Goal: Complete application form: Complete application form

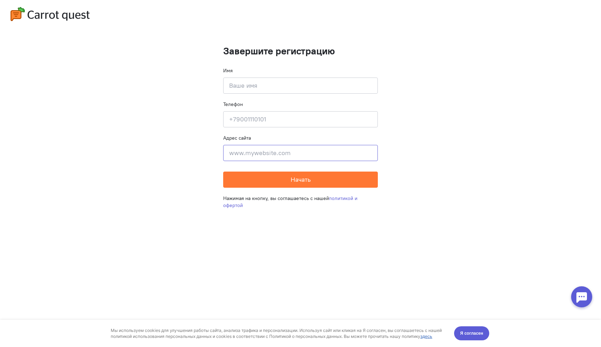
click at [297, 152] on input at bounding box center [300, 153] width 155 height 16
type input "f"
type input "[PERSON_NAME]"
click at [289, 125] on input at bounding box center [300, 119] width 155 height 16
type input "[PHONE_NUMBER]"
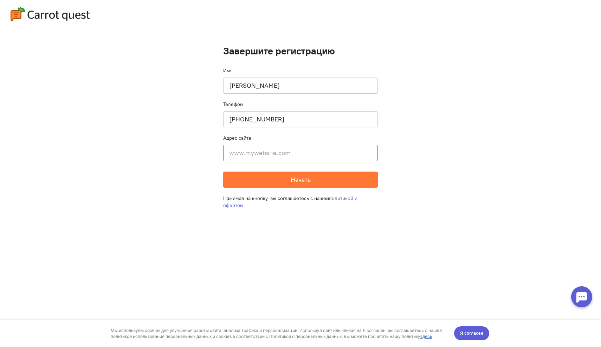
click at [293, 149] on input at bounding box center [300, 153] width 155 height 16
click at [293, 185] on button "Начать" at bounding box center [300, 180] width 155 height 16
click at [301, 150] on input at bounding box center [300, 153] width 155 height 16
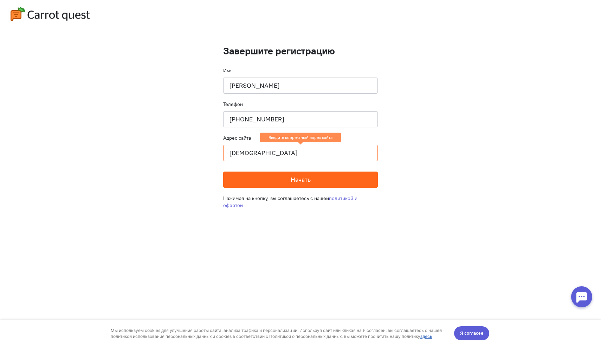
type input "[DEMOGRAPHIC_DATA]"
click at [290, 179] on span "Начать" at bounding box center [300, 180] width 20 height 8
drag, startPoint x: 263, startPoint y: 154, endPoint x: 230, endPoint y: 154, distance: 32.7
click at [230, 154] on input "[DEMOGRAPHIC_DATA]" at bounding box center [300, 153] width 155 height 16
